Goal: Task Accomplishment & Management: Use online tool/utility

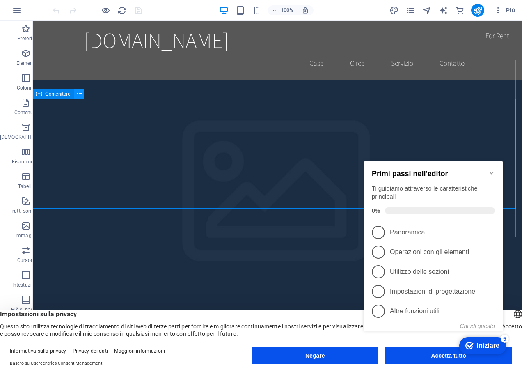
click at [78, 93] on icon at bounding box center [79, 93] width 5 height 9
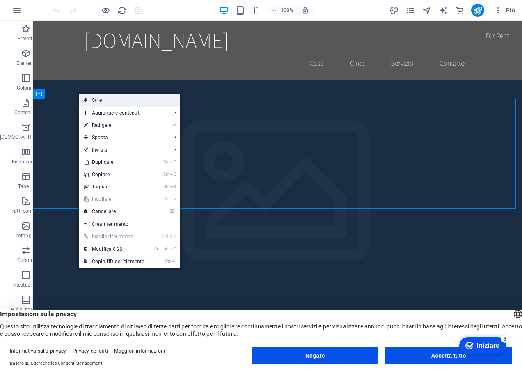
click at [99, 101] on font "Stile" at bounding box center [97, 100] width 10 height 6
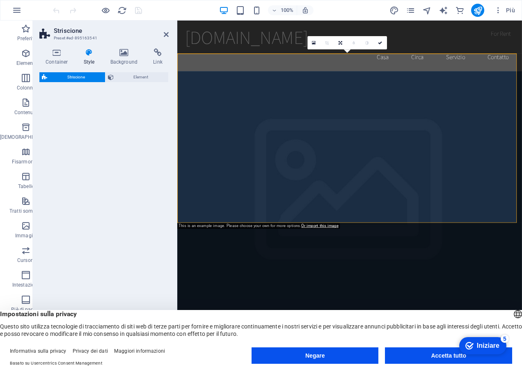
select select "preset-banner-v3-home-hero-logo-nav-h1-slogan"
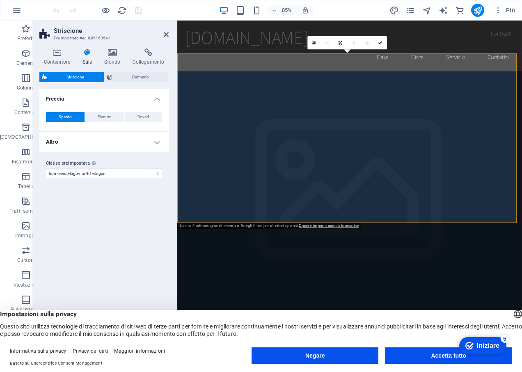
click at [163, 37] on header "Striscione Preimpostato #ed-895163541" at bounding box center [103, 31] width 129 height 21
click at [166, 34] on icon at bounding box center [166, 34] width 5 height 7
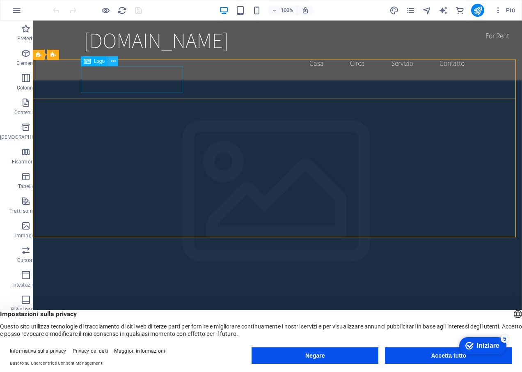
click at [113, 61] on icon at bounding box center [113, 61] width 5 height 9
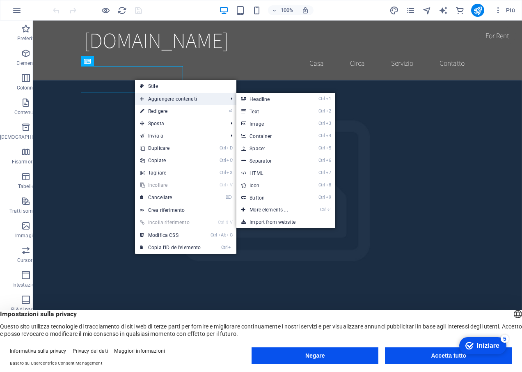
click at [155, 100] on font "Aggiungere contenuti" at bounding box center [172, 99] width 49 height 6
click at [151, 98] on font "Aggiungere contenuti" at bounding box center [172, 99] width 49 height 6
click at [253, 124] on font "Image" at bounding box center [256, 124] width 14 height 6
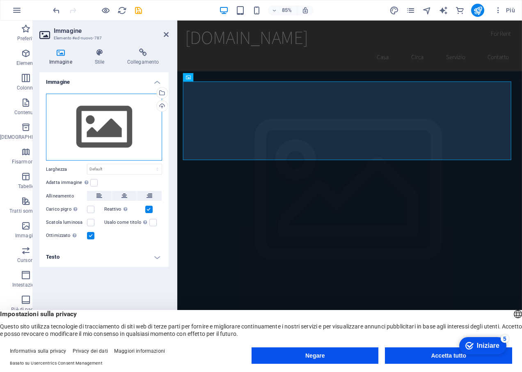
click at [102, 124] on div "Drag files here, click to choose files or select files from Files or our free s…" at bounding box center [104, 127] width 116 height 67
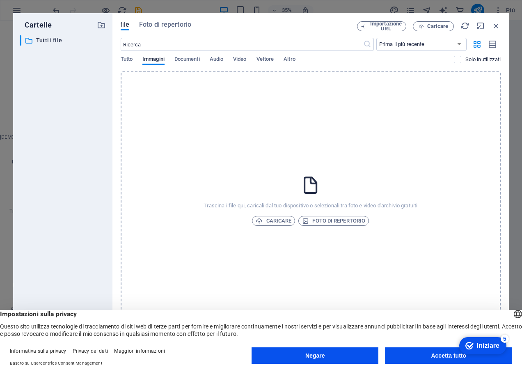
click at [285, 155] on div "Trascina i file qui, caricali dal tuo dispositivo o selezionali tra foto e vide…" at bounding box center [311, 200] width 380 height 258
click at [287, 189] on div "Trascina i file qui, caricali dal tuo dispositivo o selezionali tra foto e vide…" at bounding box center [311, 200] width 380 height 258
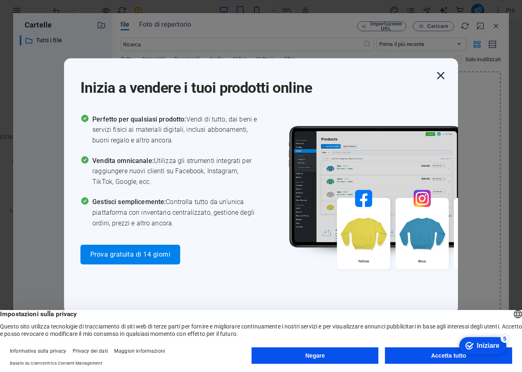
click at [439, 76] on icon "button" at bounding box center [440, 75] width 15 height 15
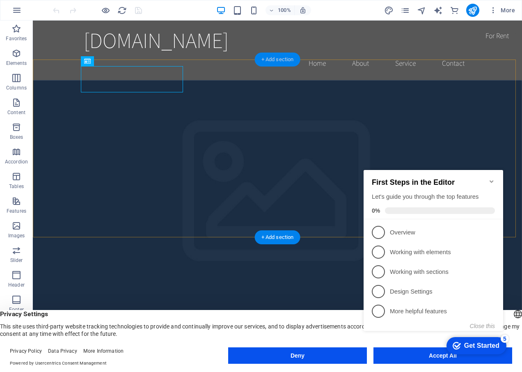
click at [279, 59] on div "+ Add section" at bounding box center [278, 59] width 46 height 14
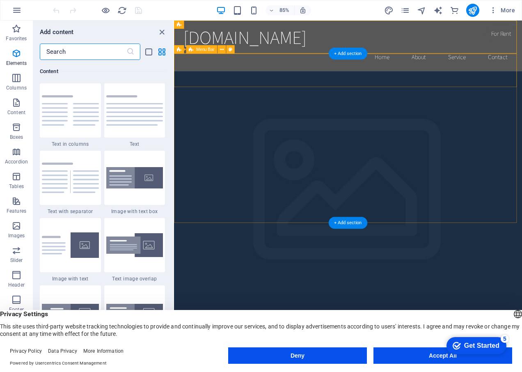
scroll to position [1435, 0]
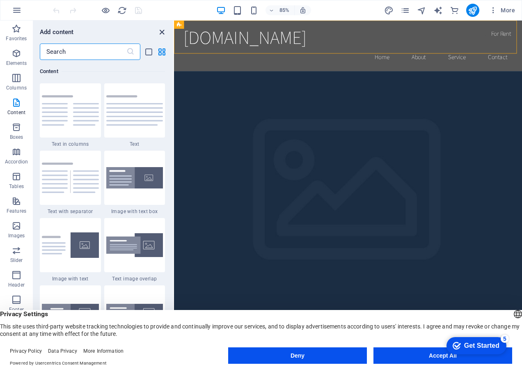
click at [164, 32] on icon "close panel" at bounding box center [161, 31] width 9 height 9
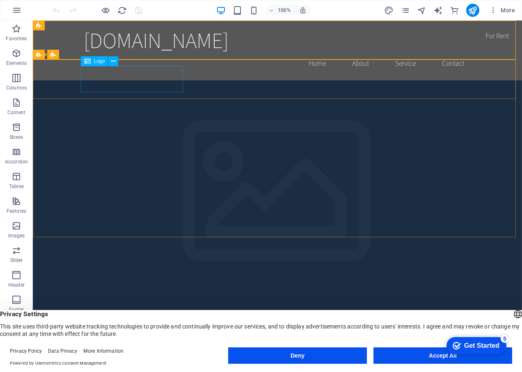
click at [90, 62] on icon at bounding box center [87, 61] width 7 height 10
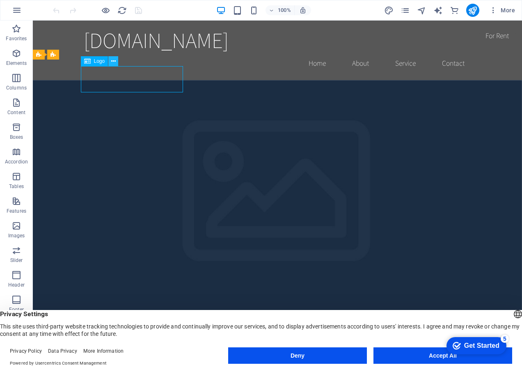
click at [114, 61] on icon at bounding box center [113, 61] width 5 height 9
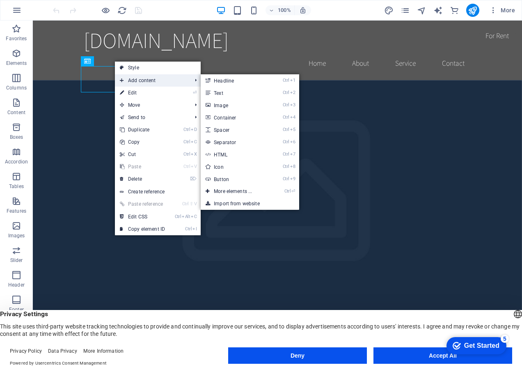
click at [129, 78] on span "Add content" at bounding box center [151, 80] width 73 height 12
click at [213, 105] on link "Ctrl 3 Image" at bounding box center [235, 105] width 68 height 12
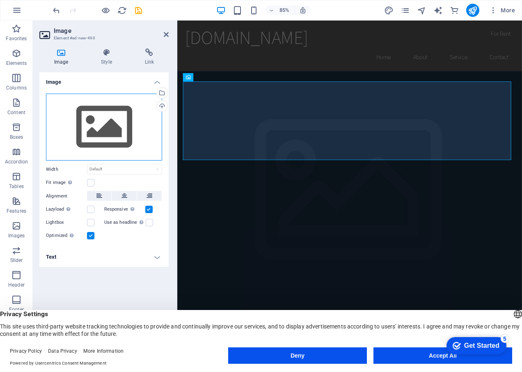
click at [84, 128] on div "Drag files here, click to choose files or select files from Files or our free s…" at bounding box center [104, 127] width 116 height 67
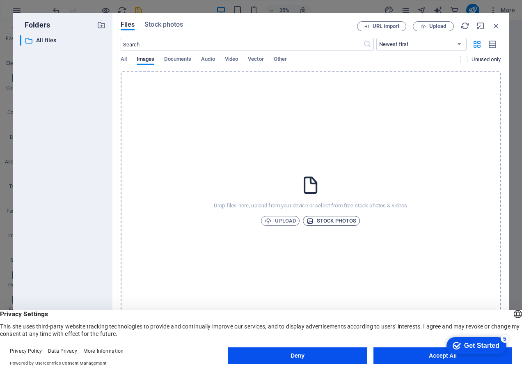
click at [333, 221] on span "Stock photos" at bounding box center [331, 221] width 50 height 10
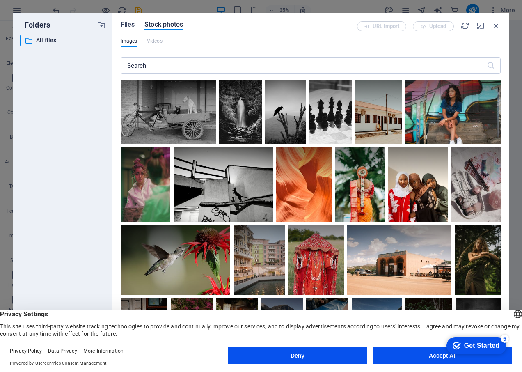
click at [126, 24] on span "Files" at bounding box center [128, 25] width 14 height 10
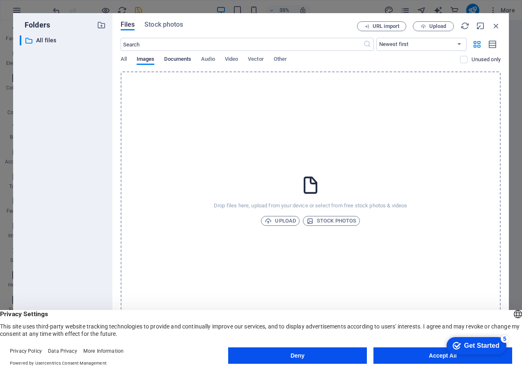
click at [185, 60] on span "Documents" at bounding box center [177, 59] width 27 height 11
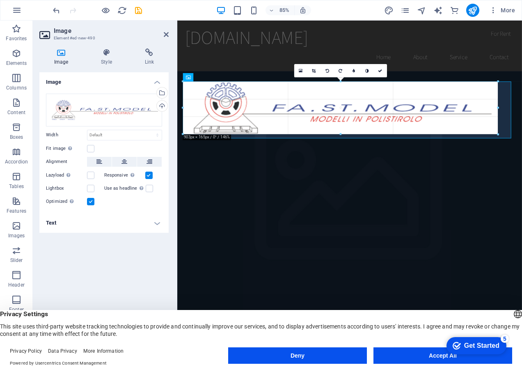
drag, startPoint x: 511, startPoint y: 141, endPoint x: 337, endPoint y: 128, distance: 174.4
type input "826"
select select "px"
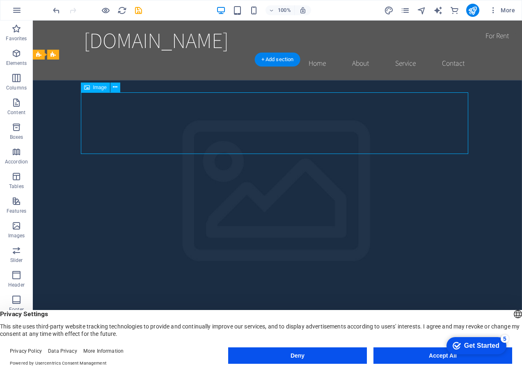
drag, startPoint x: 260, startPoint y: 123, endPoint x: 290, endPoint y: 123, distance: 30.4
drag, startPoint x: 275, startPoint y: 123, endPoint x: 429, endPoint y: 126, distance: 154.2
drag, startPoint x: 429, startPoint y: 126, endPoint x: 443, endPoint y: 126, distance: 13.9
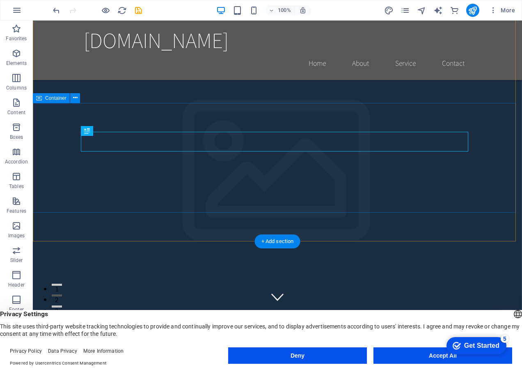
scroll to position [82, 0]
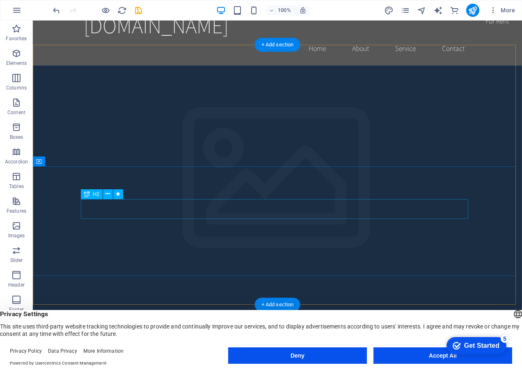
scroll to position [0, 0]
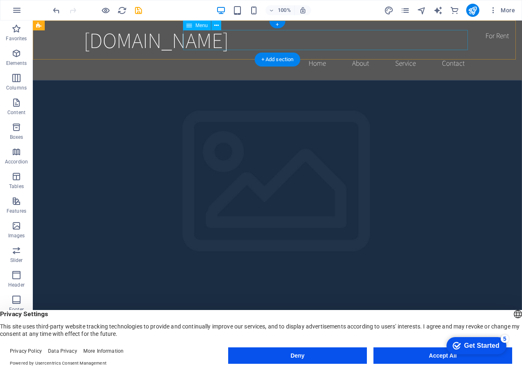
click at [262, 53] on nav "Home About Service Contact" at bounding box center [277, 63] width 387 height 21
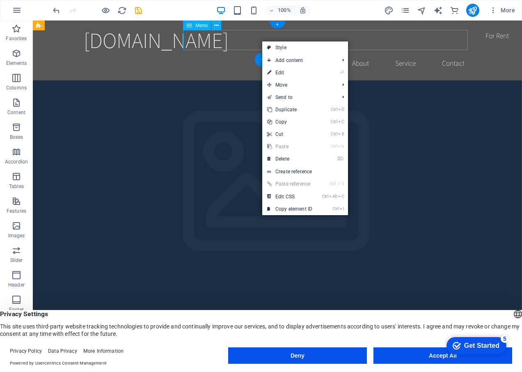
click at [261, 53] on nav "Home About Service Contact" at bounding box center [277, 63] width 387 height 21
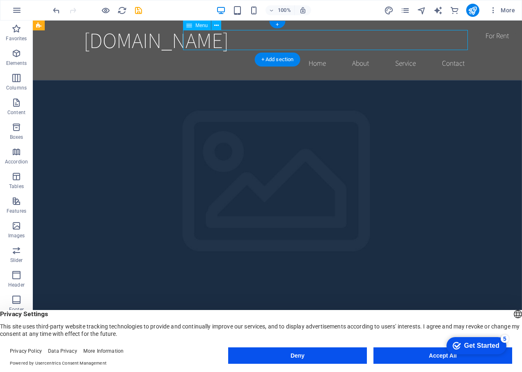
click at [309, 53] on nav "Home About Service Contact" at bounding box center [277, 63] width 387 height 21
click at [476, 44] on div "[DOMAIN_NAME] Home About Service Contact" at bounding box center [277, 50] width 489 height 59
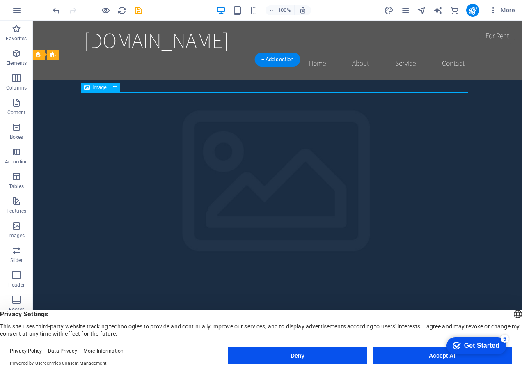
drag, startPoint x: 288, startPoint y: 121, endPoint x: 412, endPoint y: 121, distance: 123.8
drag, startPoint x: 420, startPoint y: 121, endPoint x: 431, endPoint y: 124, distance: 11.5
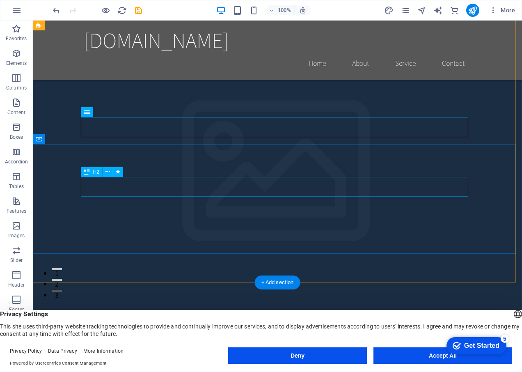
scroll to position [41, 0]
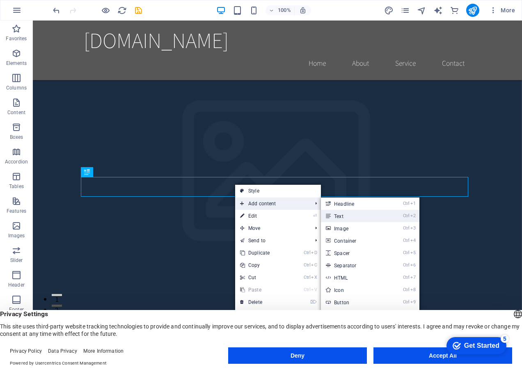
click at [342, 213] on link "Ctrl 2 Text" at bounding box center [355, 216] width 68 height 12
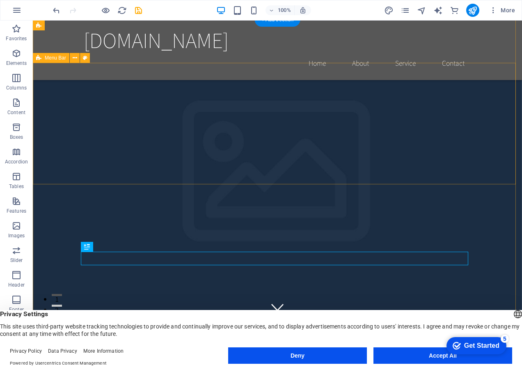
scroll to position [0, 0]
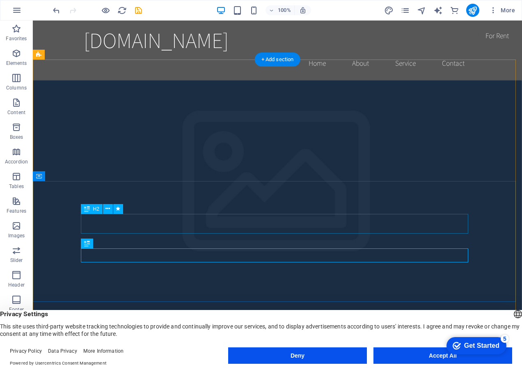
drag, startPoint x: 216, startPoint y: 229, endPoint x: 216, endPoint y: 219, distance: 9.8
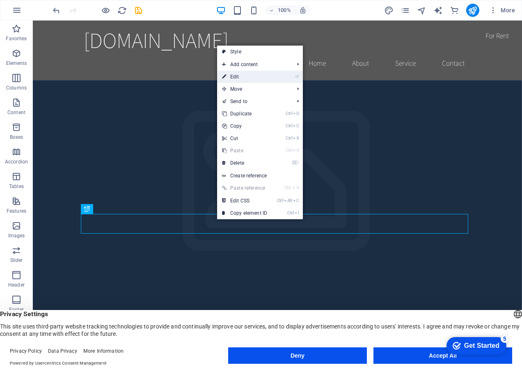
click at [243, 73] on link "⏎ Edit" at bounding box center [244, 77] width 55 height 12
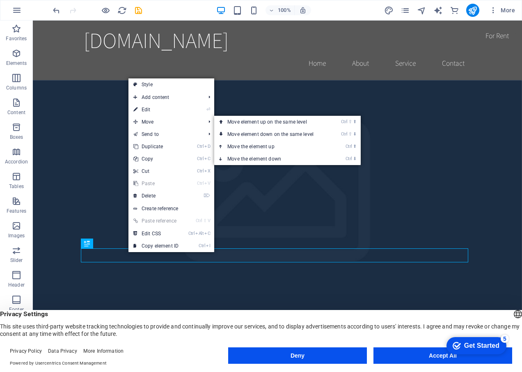
drag, startPoint x: 4, startPoint y: 138, endPoint x: 171, endPoint y: 127, distance: 167.3
click at [147, 105] on link "⏎ Edit" at bounding box center [155, 109] width 55 height 12
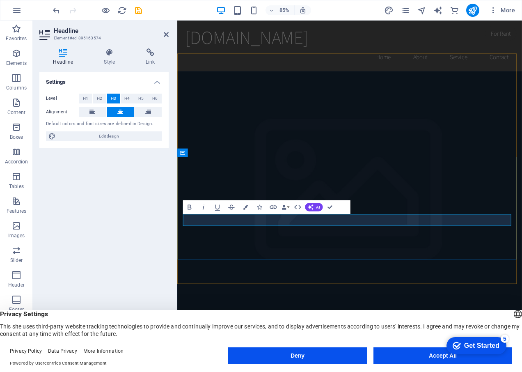
drag, startPoint x: 202, startPoint y: 251, endPoint x: 390, endPoint y: 249, distance: 187.4
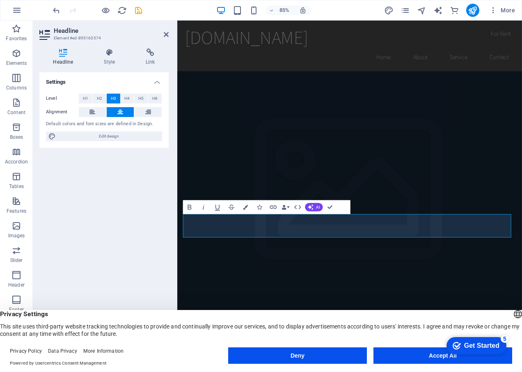
click at [377, 317] on figure at bounding box center [379, 278] width 405 height 397
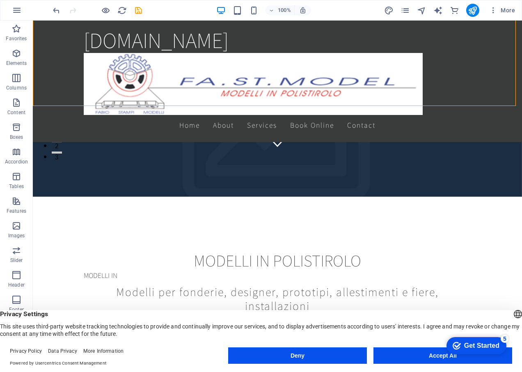
scroll to position [164, 0]
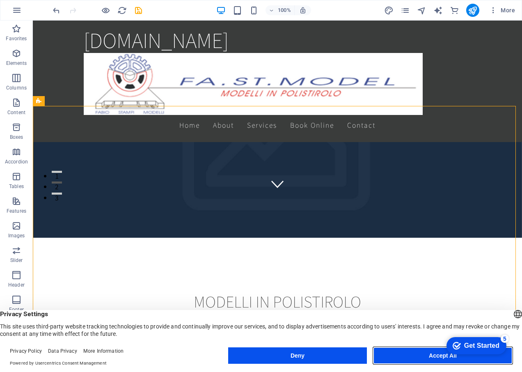
click at [395, 354] on button "Accept All" at bounding box center [442, 355] width 139 height 16
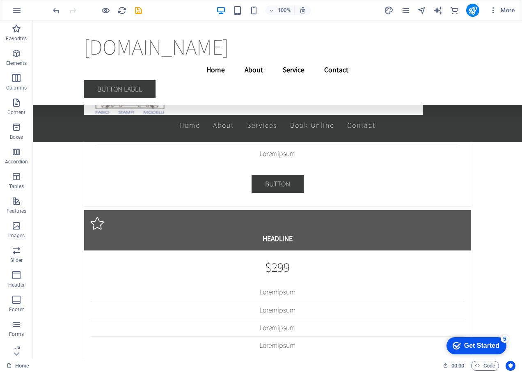
scroll to position [0, 0]
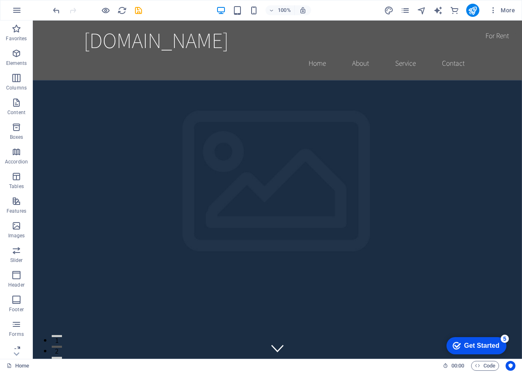
click at [477, 344] on div "Get Started" at bounding box center [481, 345] width 35 height 7
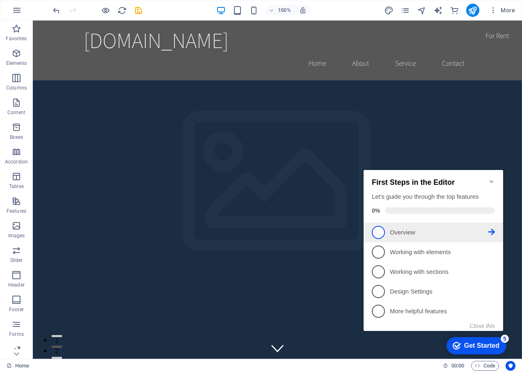
click at [378, 230] on span "1" at bounding box center [378, 232] width 13 height 13
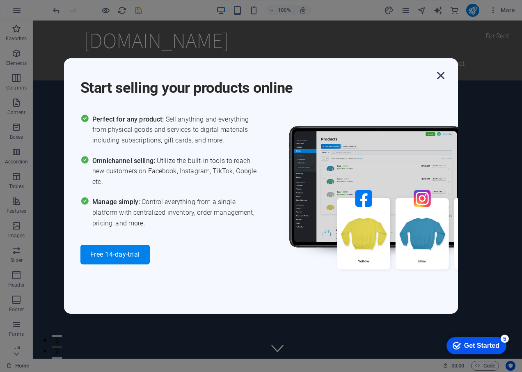
click at [441, 73] on icon "button" at bounding box center [440, 75] width 15 height 15
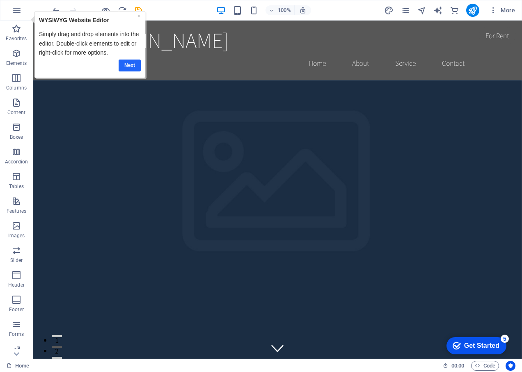
click at [132, 65] on link "Next" at bounding box center [130, 65] width 22 height 12
